Goal: Navigation & Orientation: Understand site structure

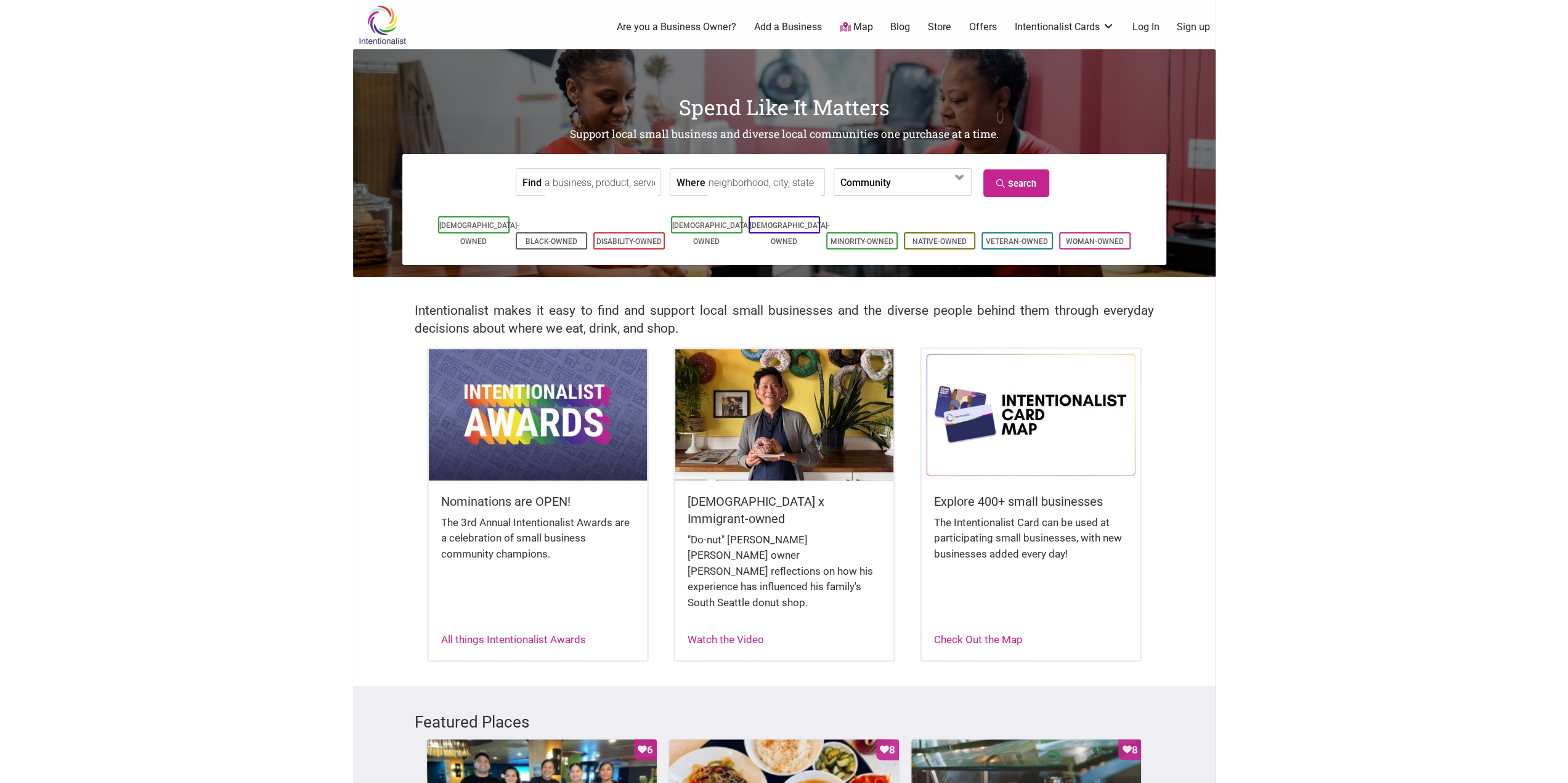
click at [155, 419] on body "× Menu 0 Are you a Business Owner? Add a Business Map Blog Store Offers Intenti…" at bounding box center [784, 392] width 1568 height 783
click at [392, 22] on img at bounding box center [382, 25] width 58 height 40
click at [843, 29] on icon at bounding box center [844, 27] width 11 height 10
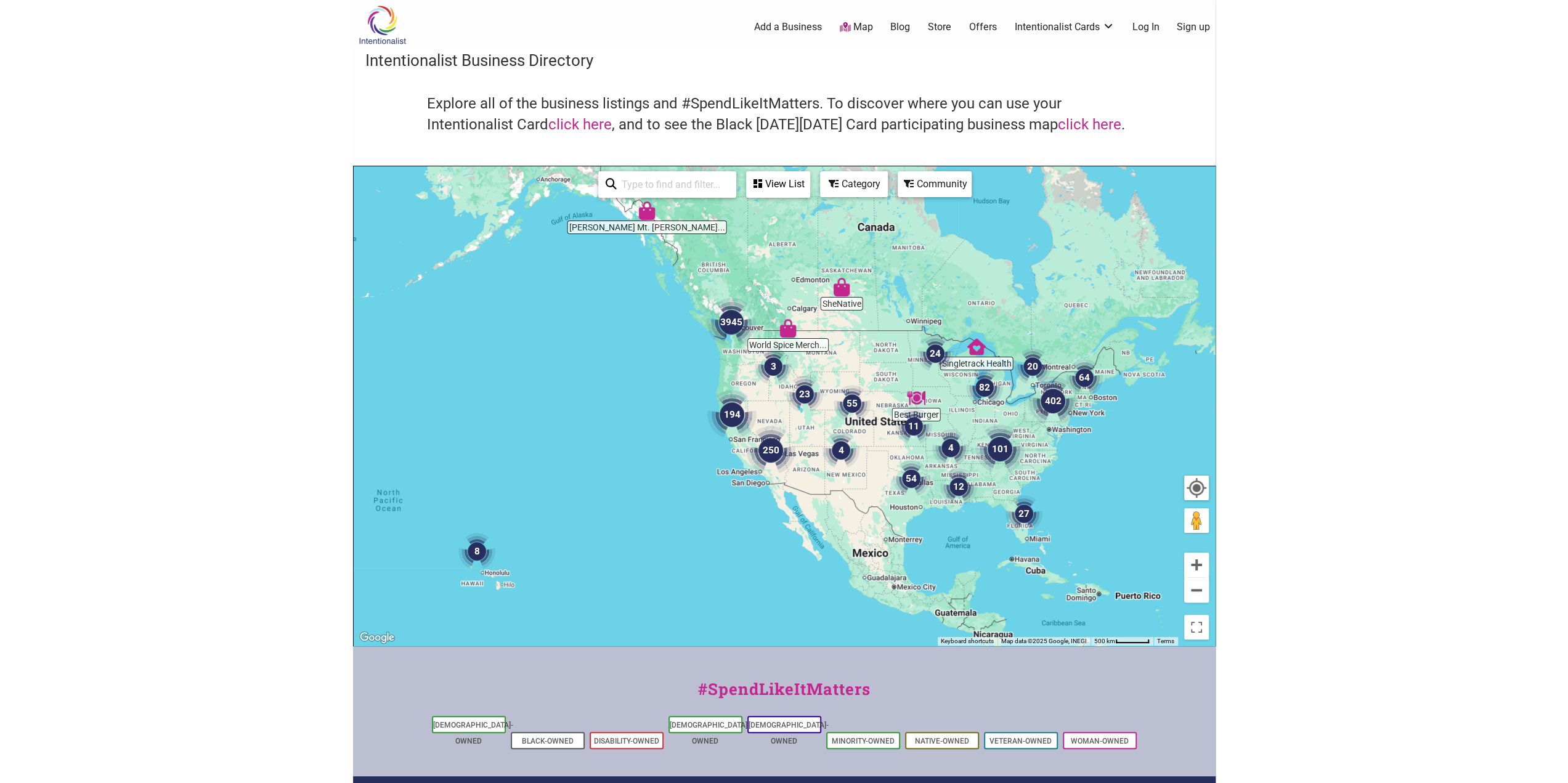
click at [730, 420] on img "194" at bounding box center [732, 415] width 59 height 59
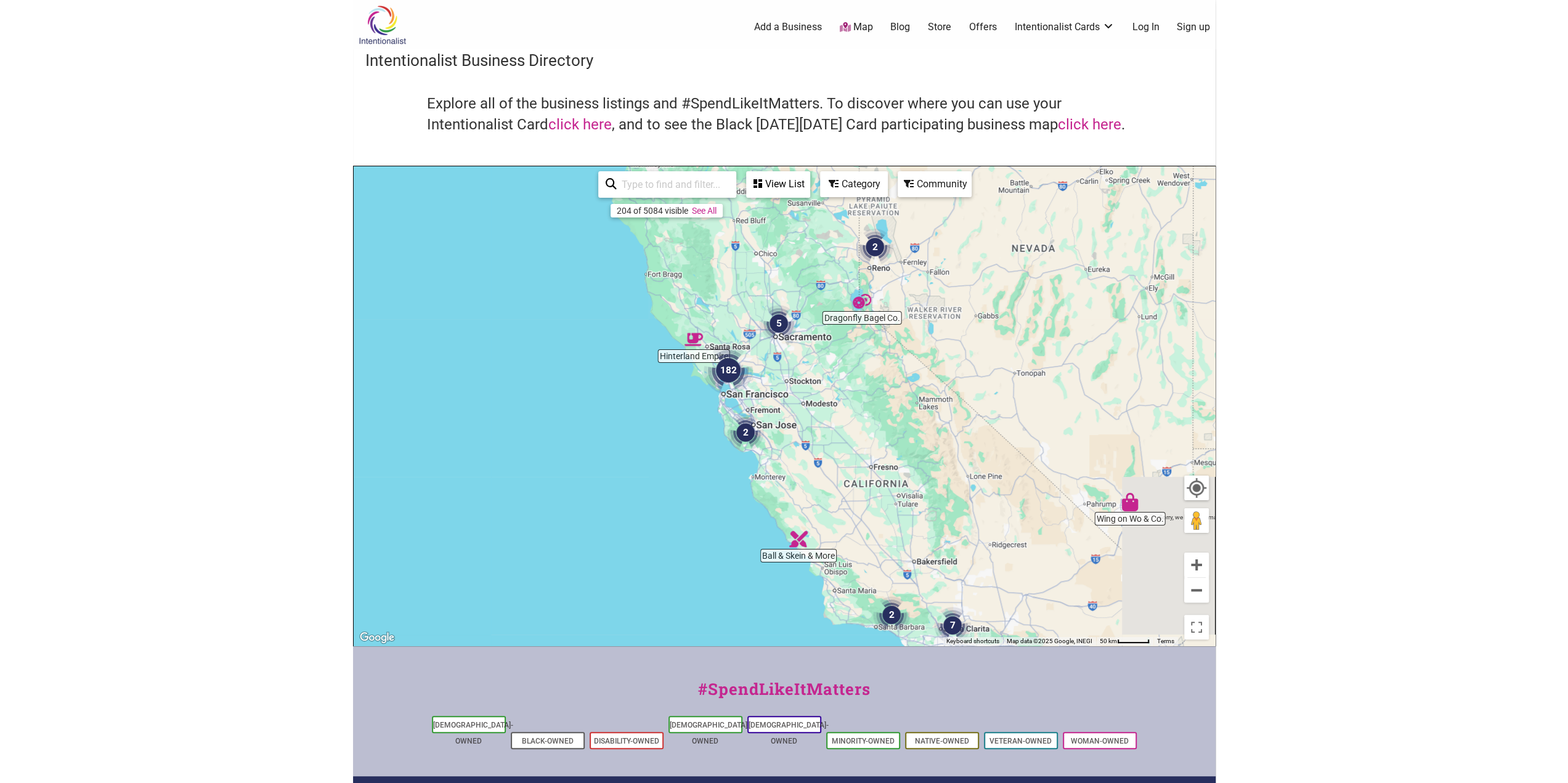
click at [392, 32] on img at bounding box center [382, 25] width 58 height 40
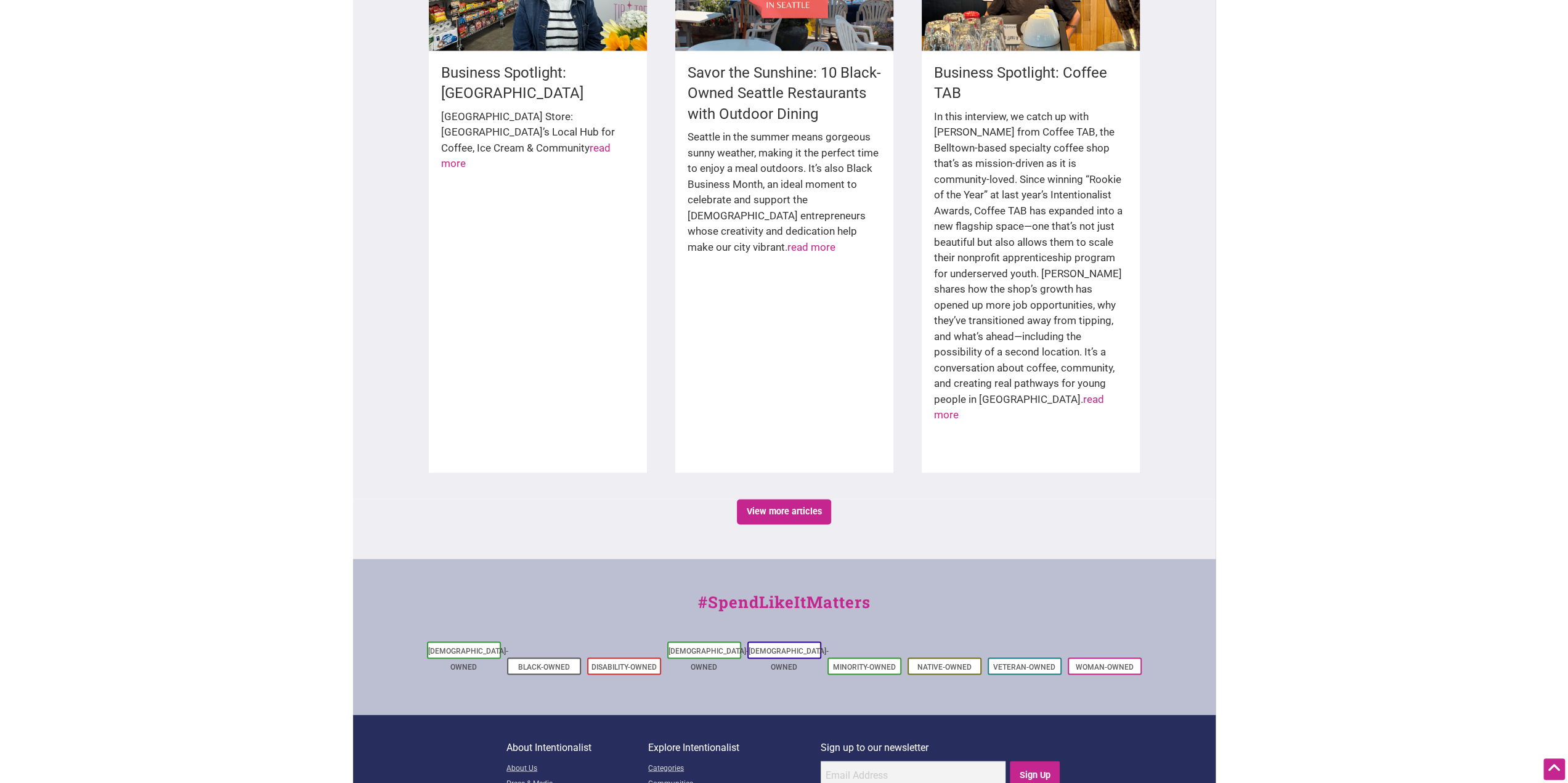
scroll to position [1966, 0]
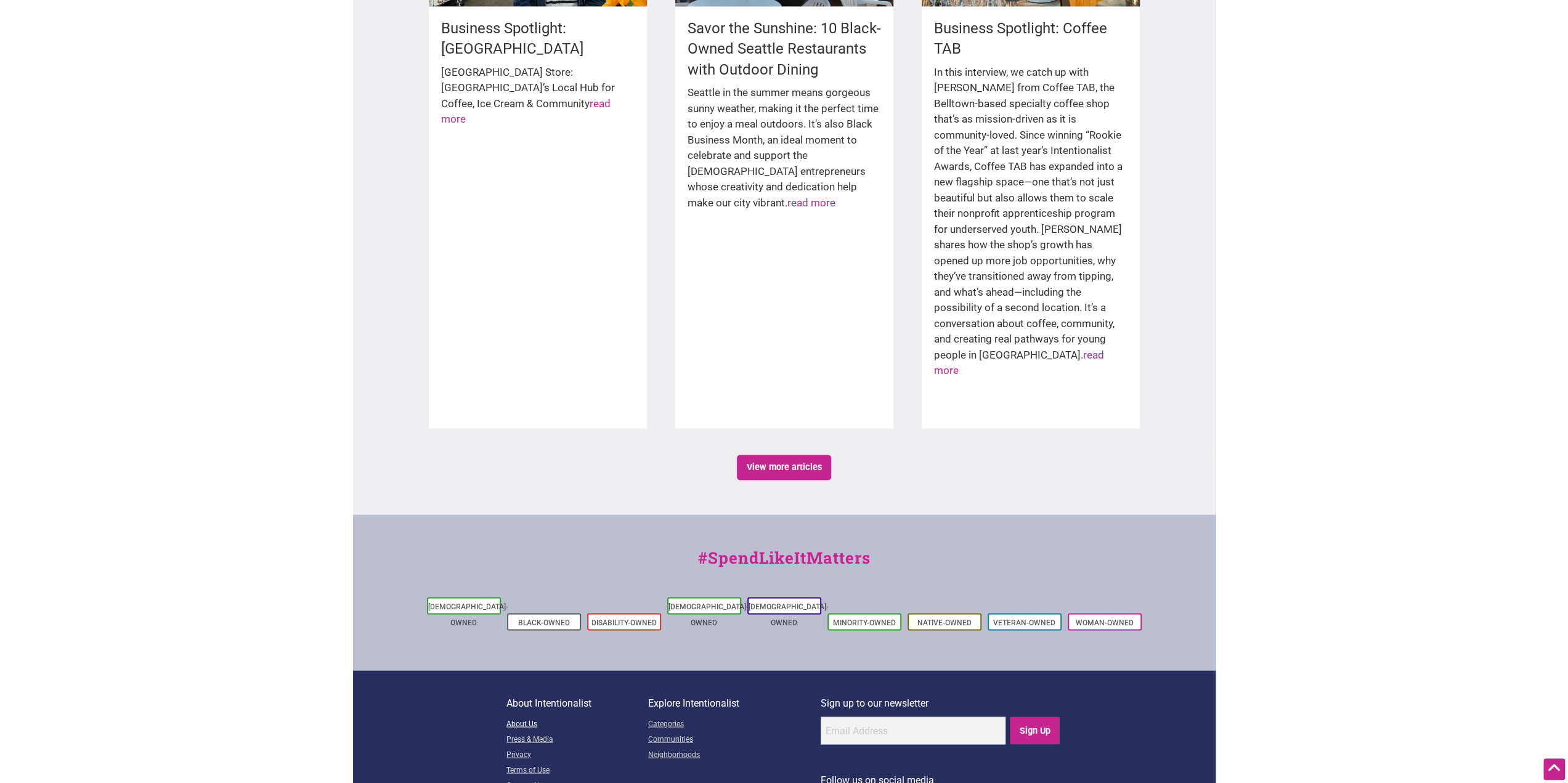
click at [541, 716] on link "About Us" at bounding box center [577, 724] width 142 height 16
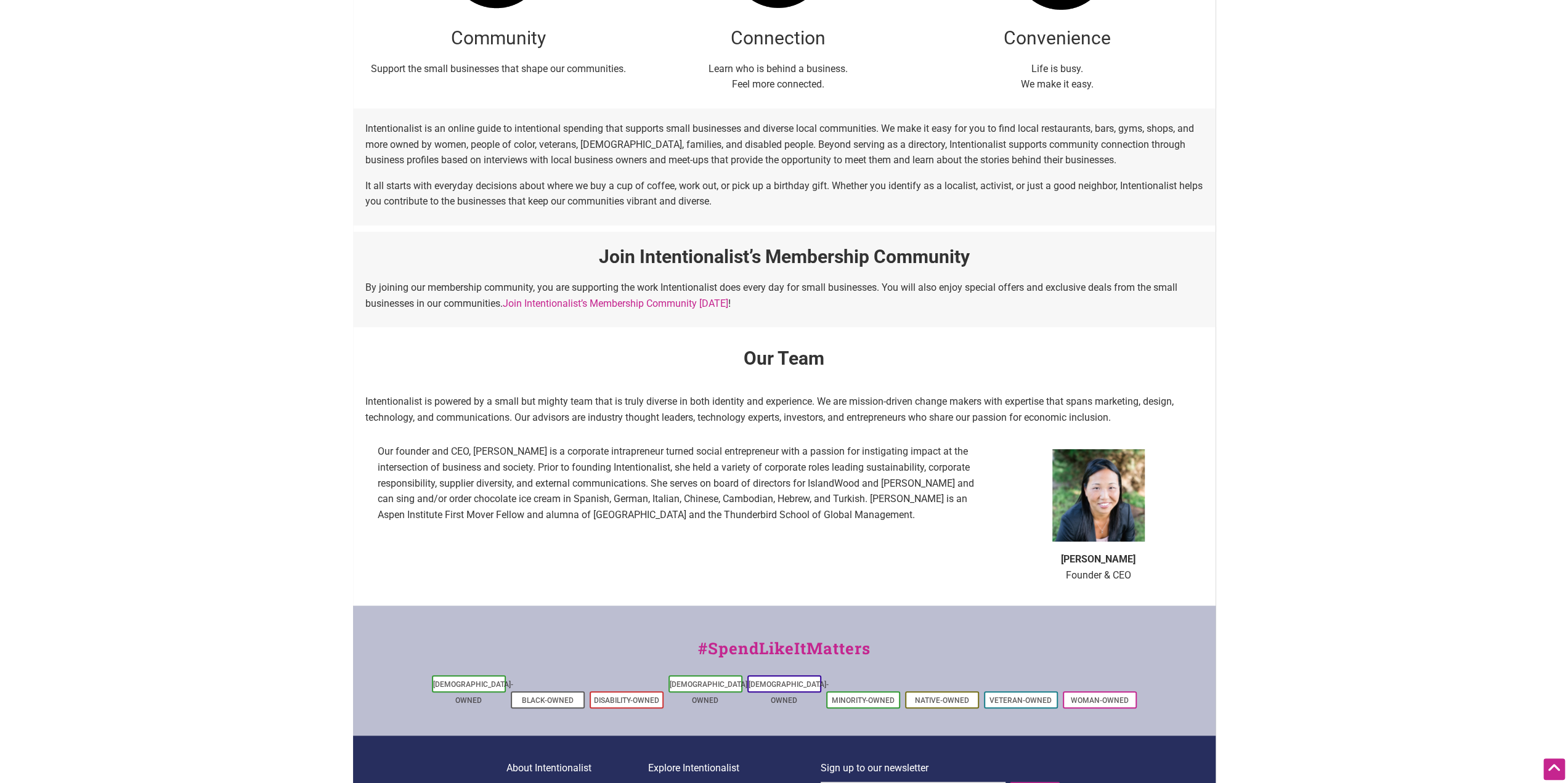
scroll to position [493, 0]
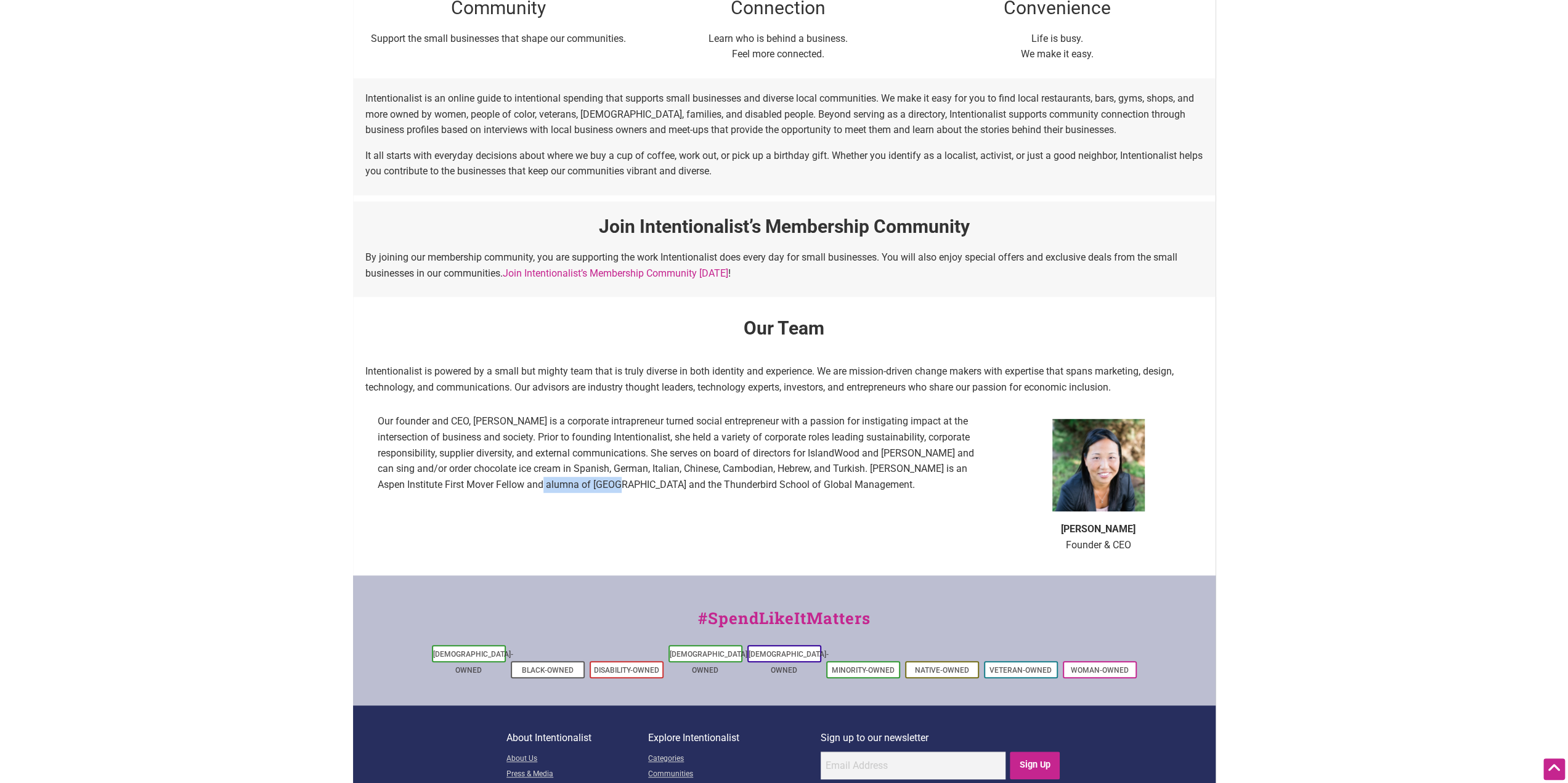
drag, startPoint x: 524, startPoint y: 485, endPoint x: 599, endPoint y: 484, distance: 75.0
click at [599, 484] on p "Our founder and CEO, Laura Clise is a corporate intrapreneur turned social entr…" at bounding box center [679, 453] width 604 height 79
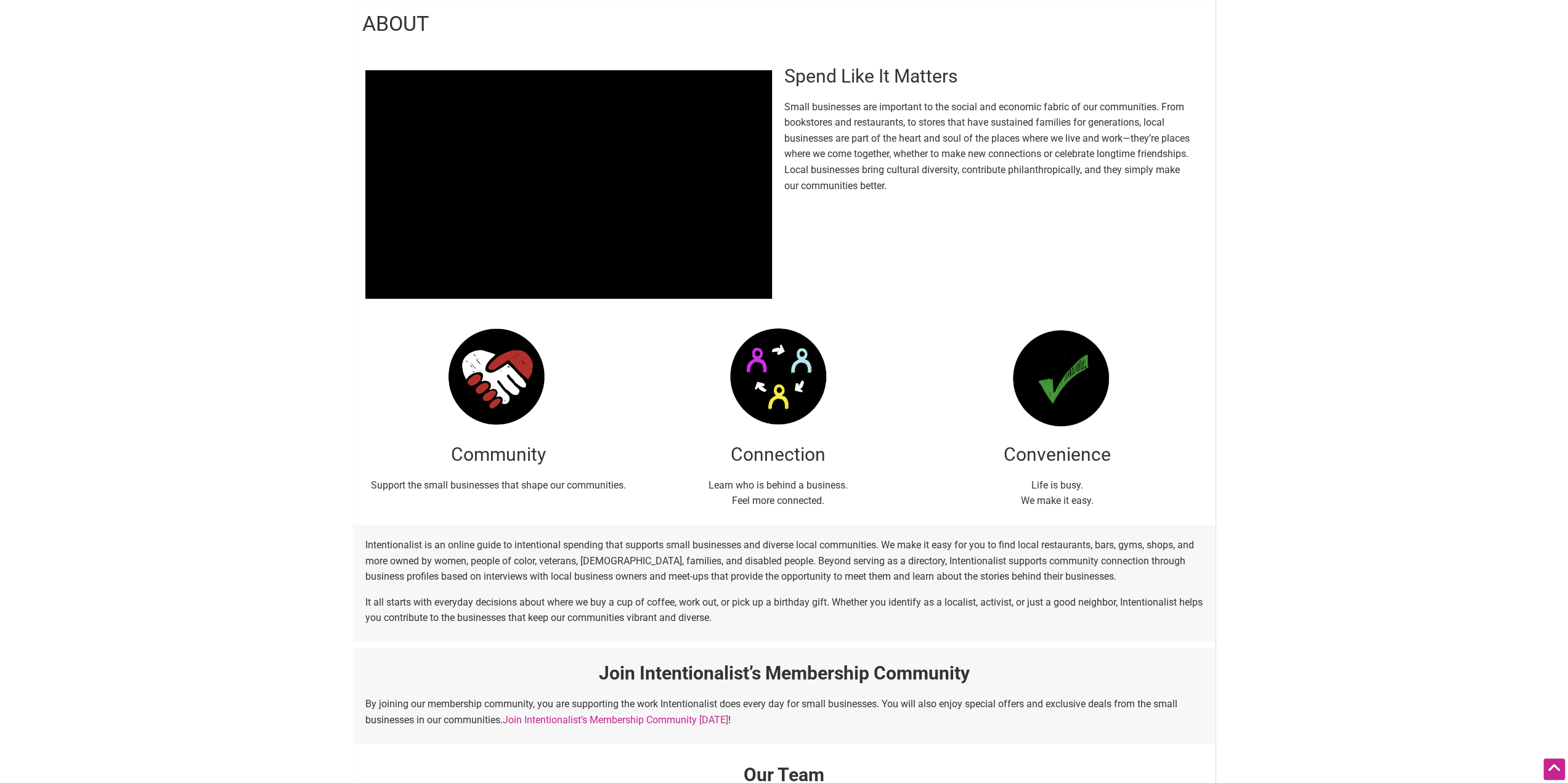
scroll to position [0, 0]
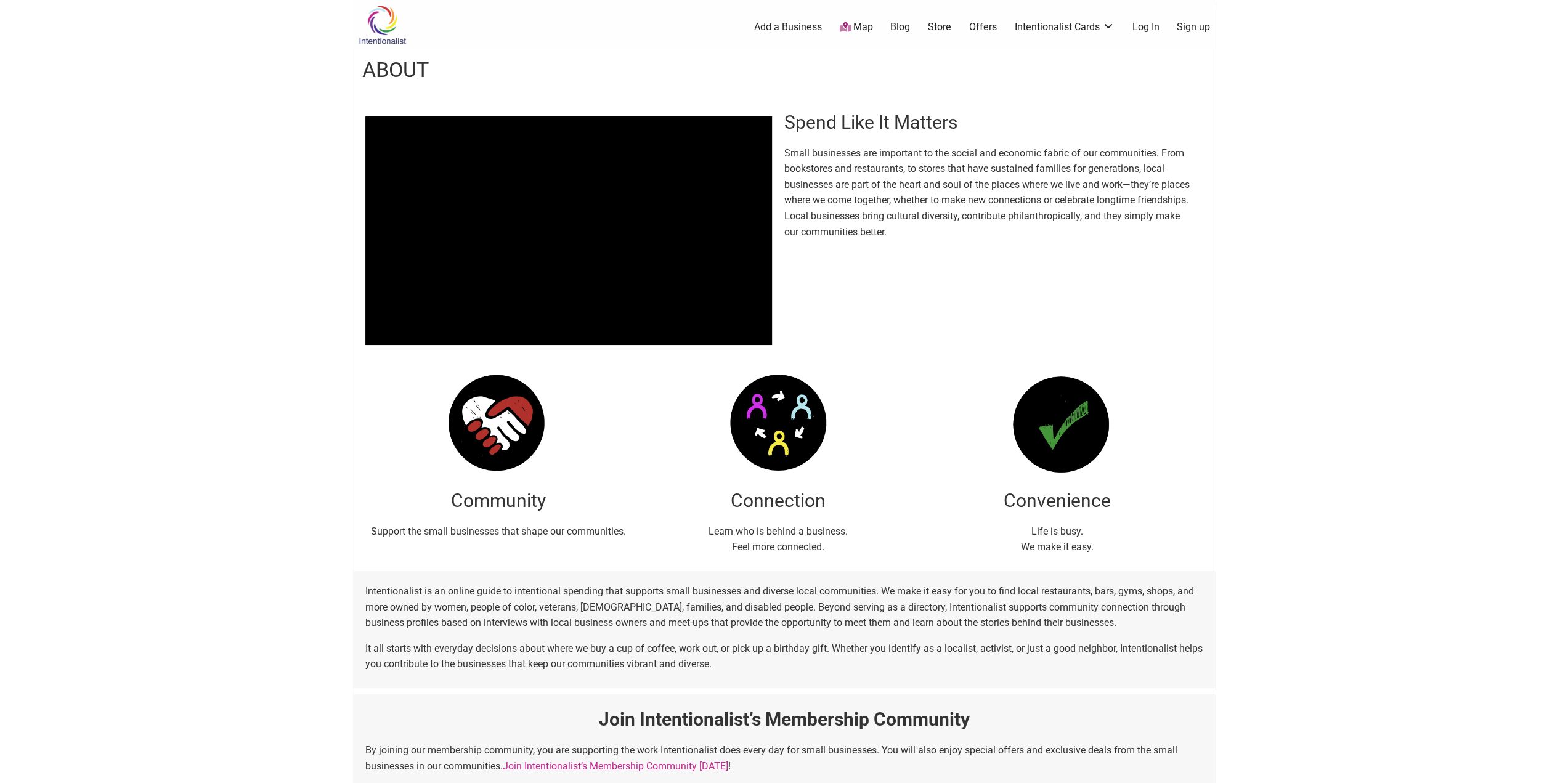
click at [942, 19] on div "0 Add a Business Map Blog Store Offers Intentionalist Cards Buy Black Card Inte…" at bounding box center [845, 27] width 755 height 50
click at [941, 26] on link "Store" at bounding box center [940, 26] width 23 height 13
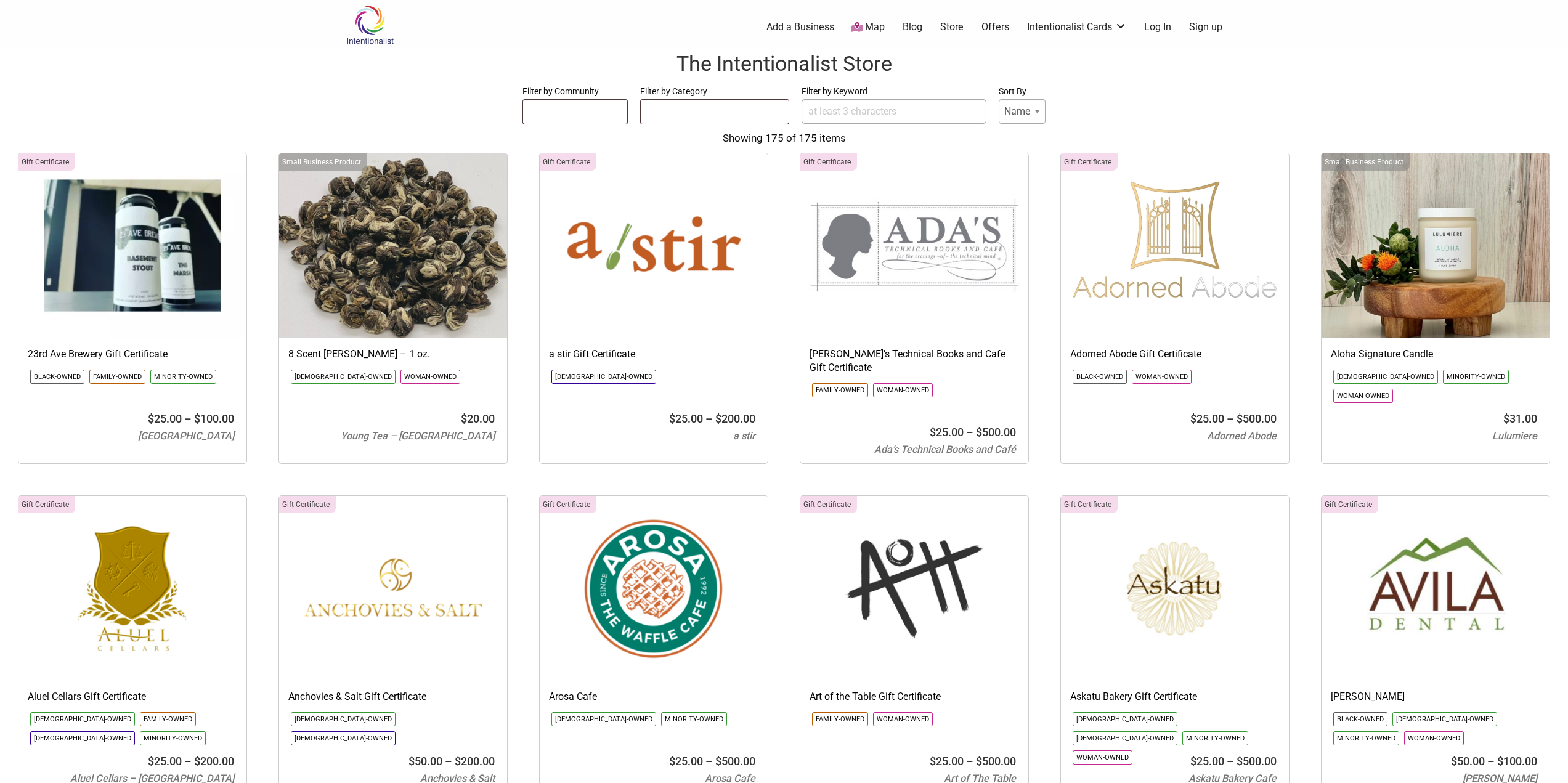
select select
click at [375, 14] on img at bounding box center [369, 25] width 58 height 40
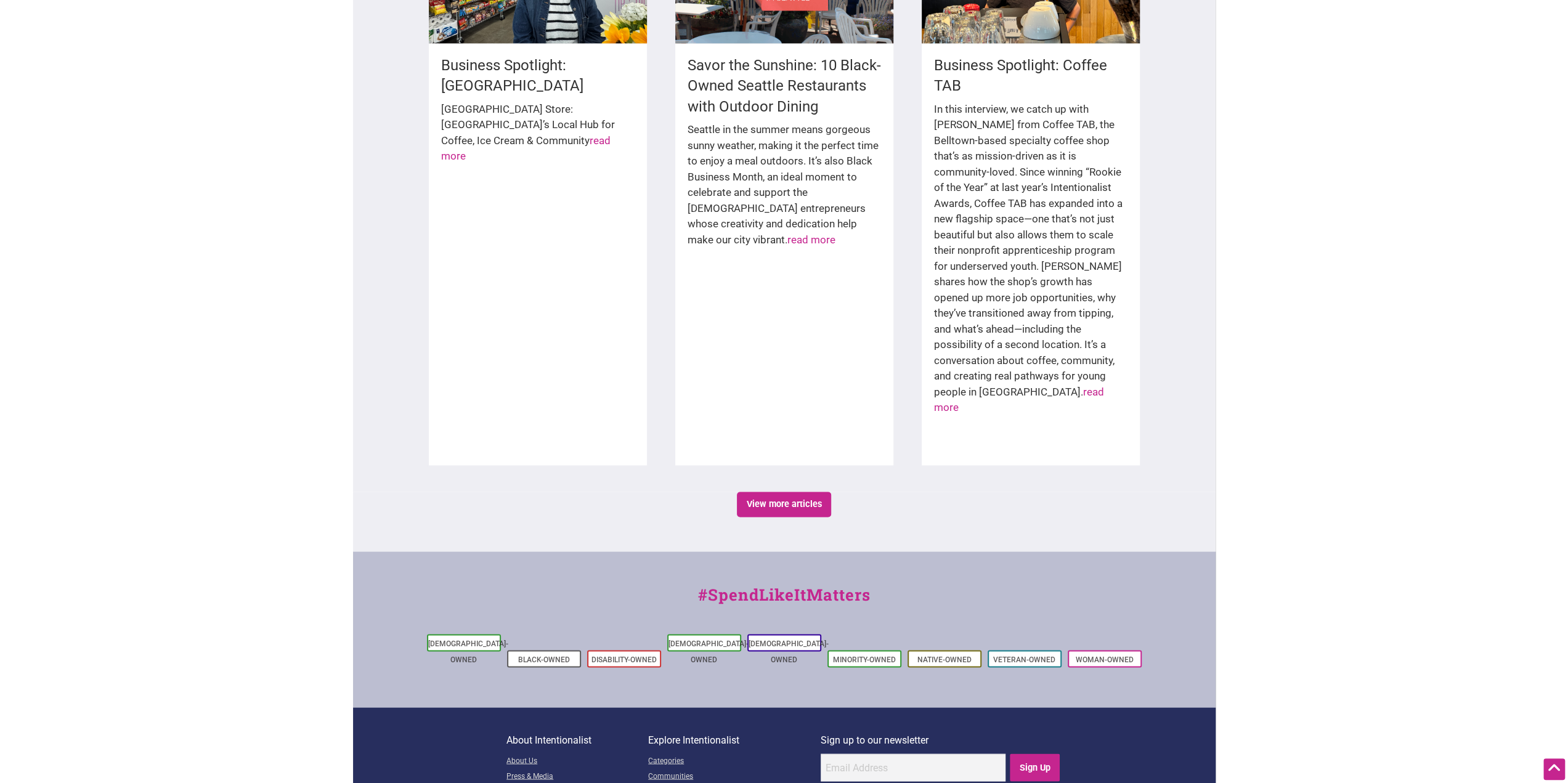
scroll to position [1966, 0]
